Goal: Transaction & Acquisition: Purchase product/service

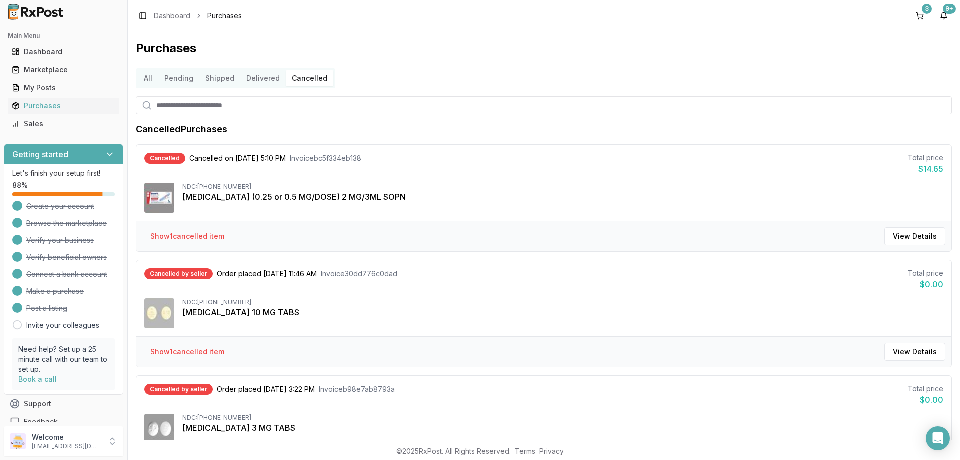
click at [144, 78] on button "All" at bounding box center [148, 78] width 20 height 16
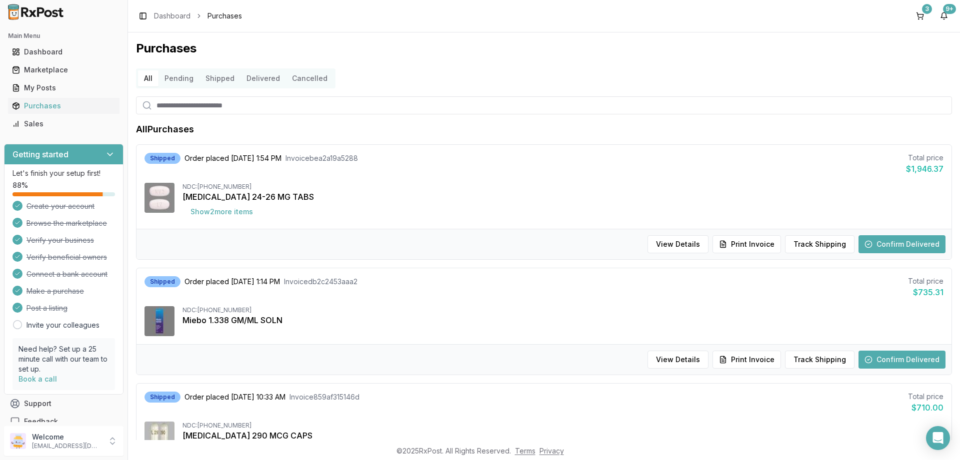
click at [187, 81] on button "Pending" at bounding box center [178, 78] width 41 height 16
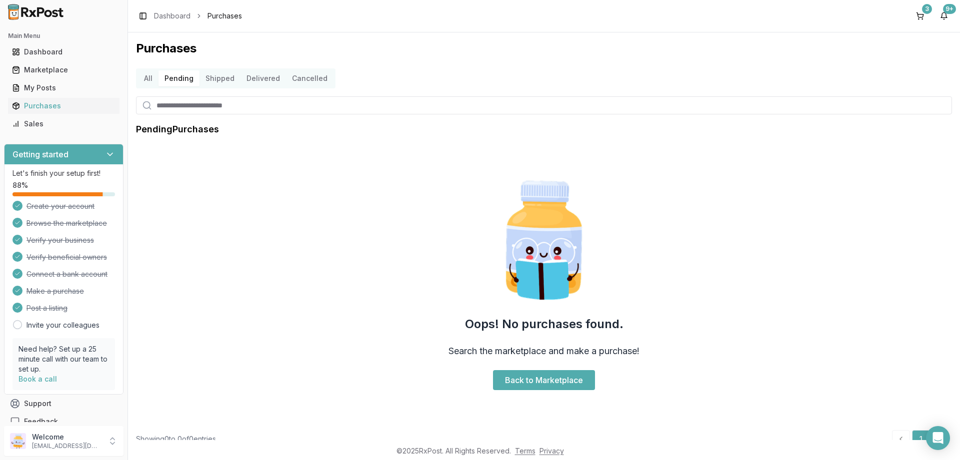
click at [218, 78] on button "Shipped" at bounding box center [219, 78] width 41 height 16
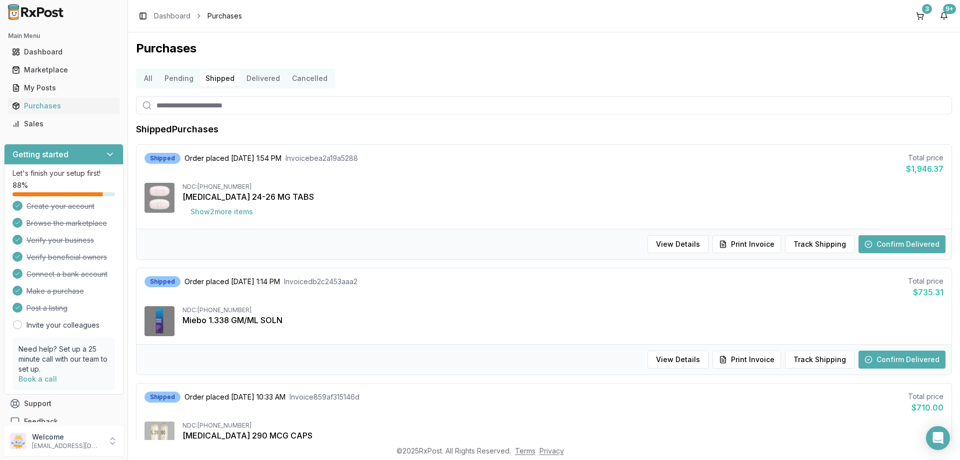
click at [254, 78] on button "Delivered" at bounding box center [262, 78] width 45 height 16
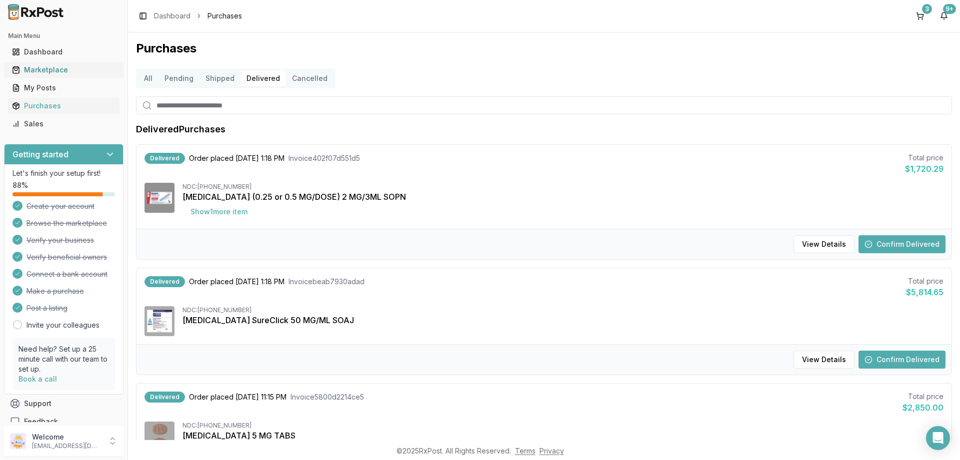
click at [43, 69] on div "Marketplace" at bounding box center [63, 70] width 103 height 10
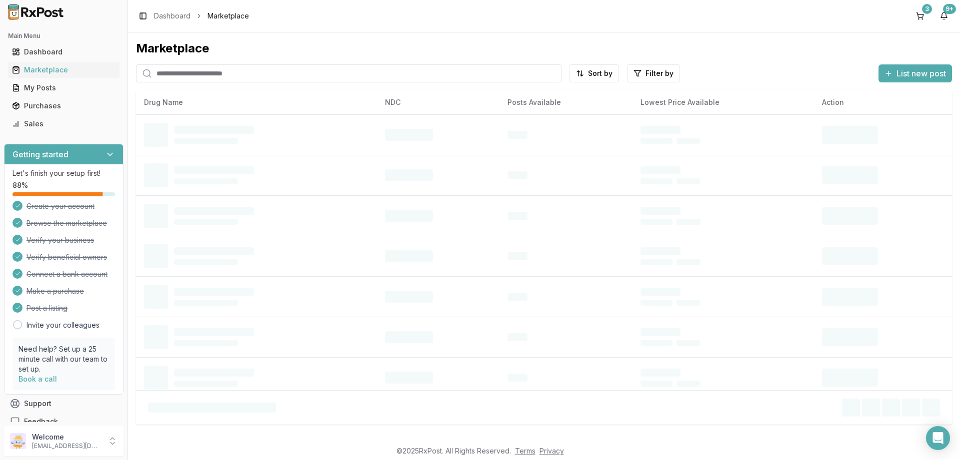
click at [187, 75] on input "search" at bounding box center [348, 73] width 425 height 18
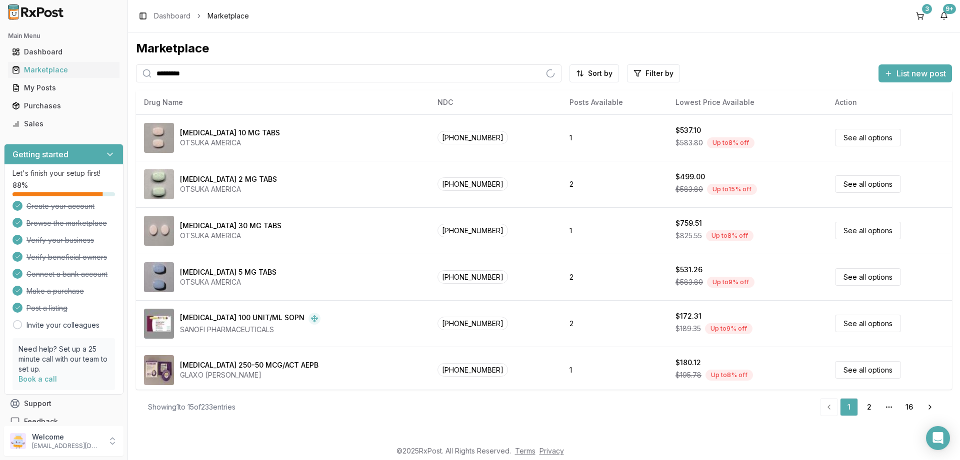
type input "*********"
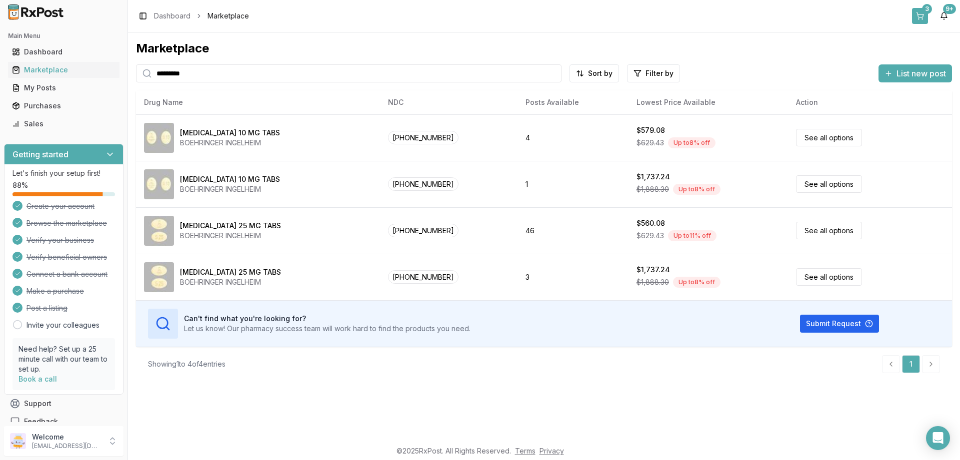
click at [928, 13] on div "3" at bounding box center [927, 9] width 10 height 10
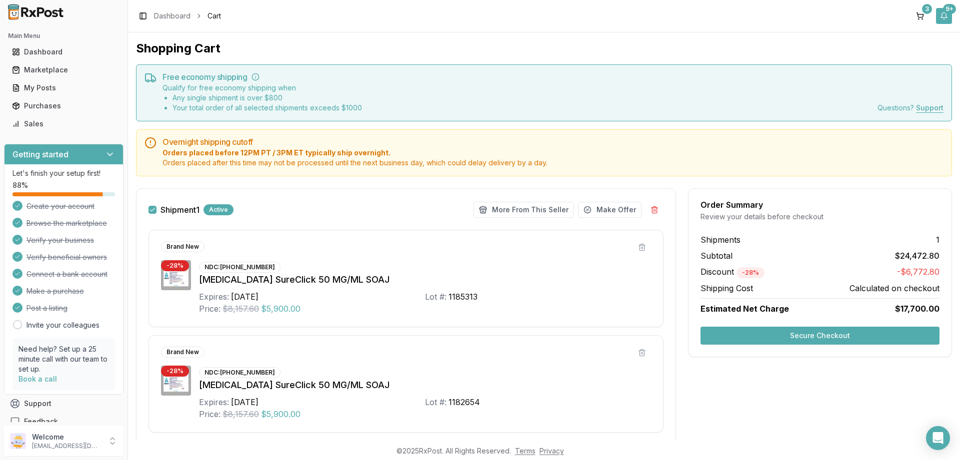
click at [940, 11] on button "9+" at bounding box center [944, 16] width 16 height 16
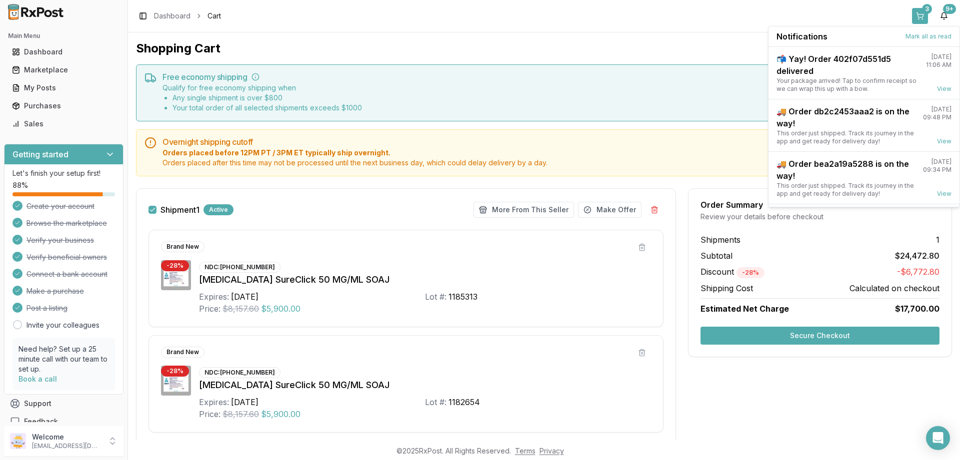
click at [923, 15] on button "3" at bounding box center [920, 16] width 16 height 16
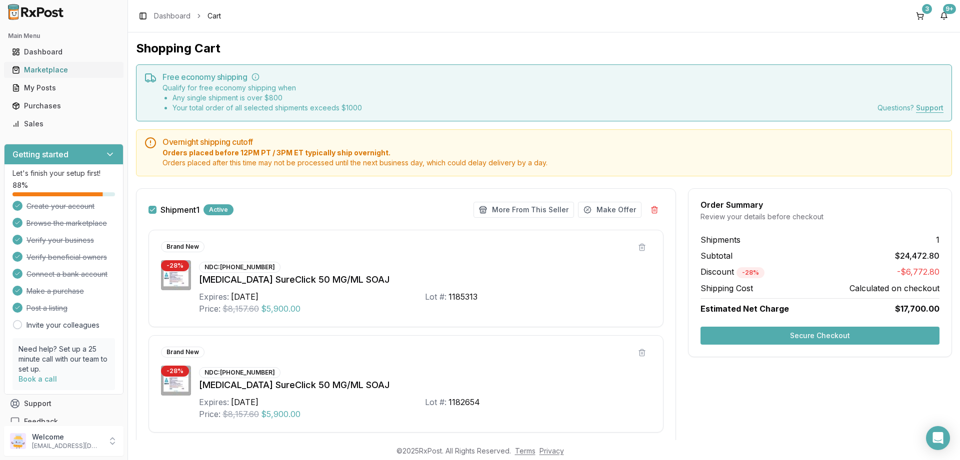
click at [37, 68] on div "Marketplace" at bounding box center [63, 70] width 103 height 10
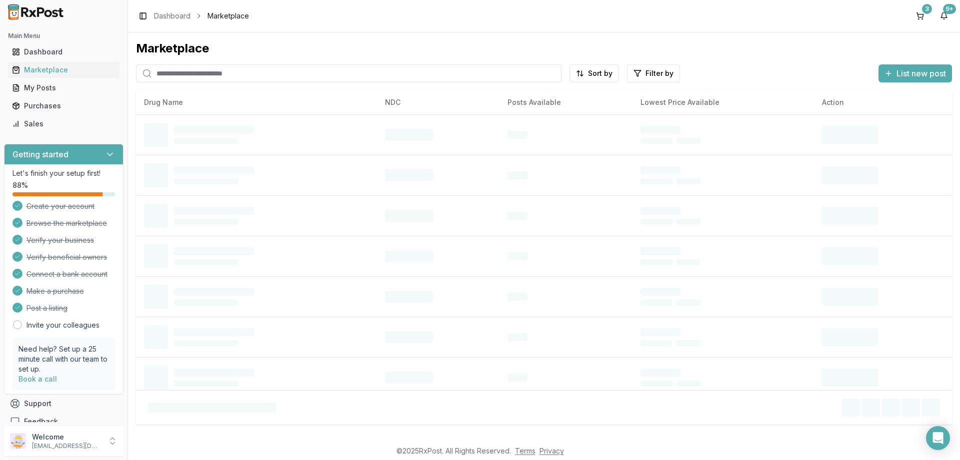
click at [200, 75] on input "search" at bounding box center [348, 73] width 425 height 18
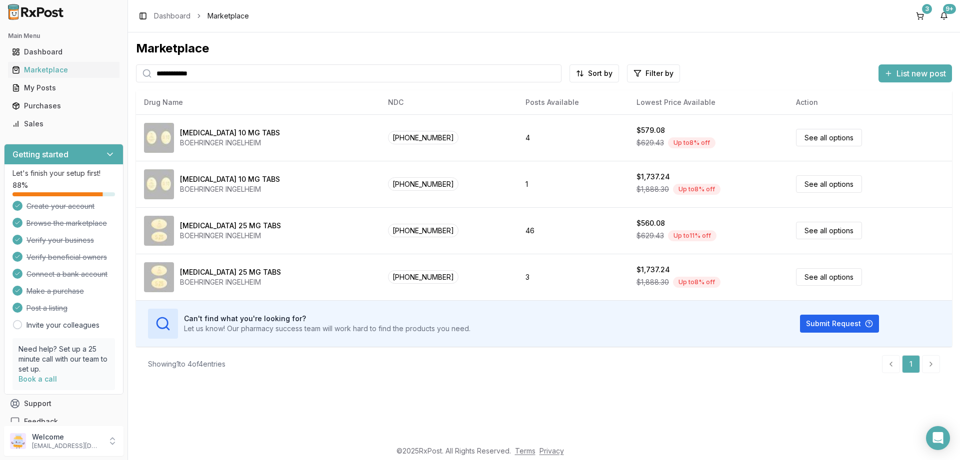
type input "**********"
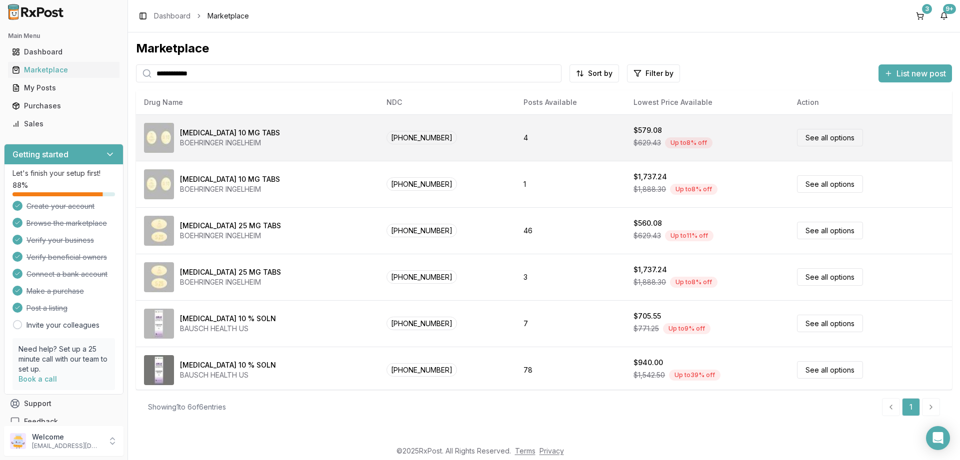
click at [817, 136] on link "See all options" at bounding box center [830, 137] width 66 height 17
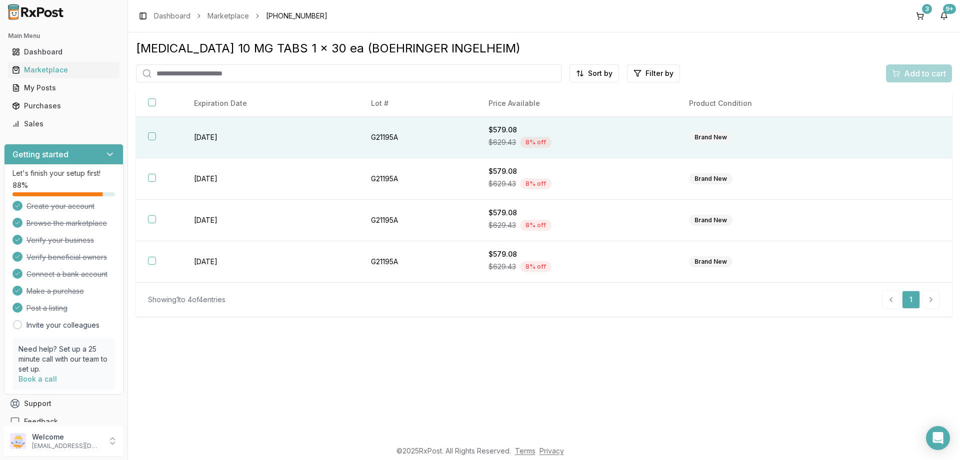
click at [154, 136] on button "button" at bounding box center [152, 136] width 8 height 8
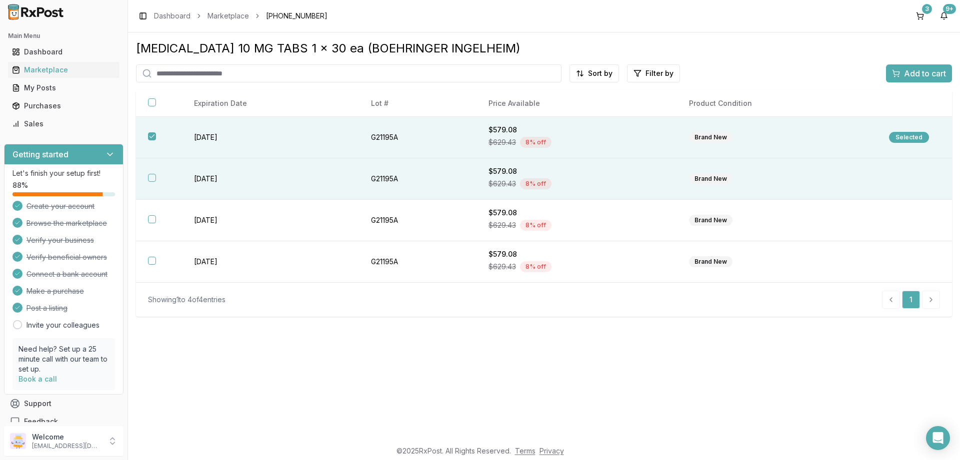
click at [152, 178] on button "button" at bounding box center [152, 178] width 8 height 8
click at [918, 73] on span "Add to cart" at bounding box center [925, 73] width 42 height 12
